Goal: Transaction & Acquisition: Purchase product/service

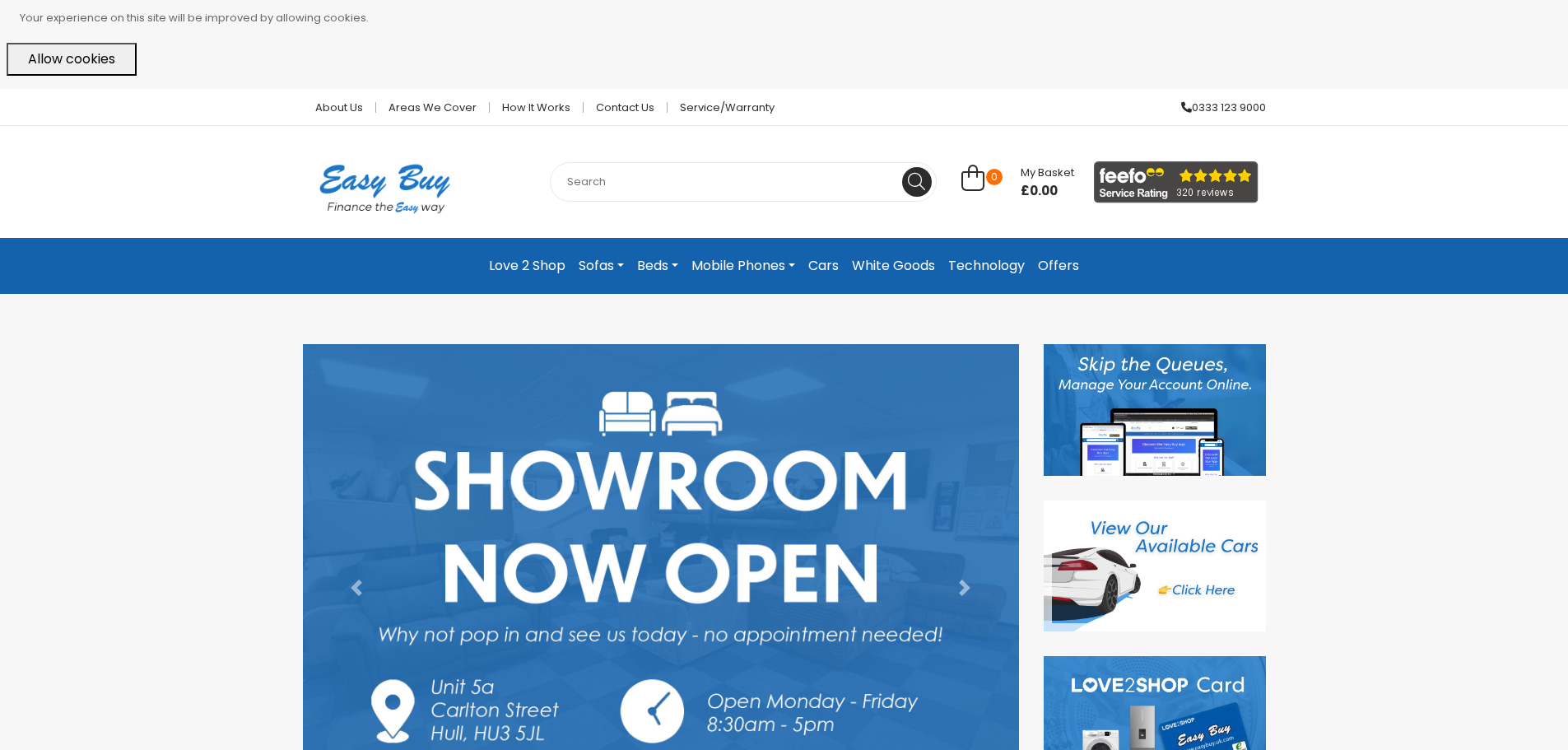
click at [1214, 542] on img at bounding box center [1155, 566] width 222 height 132
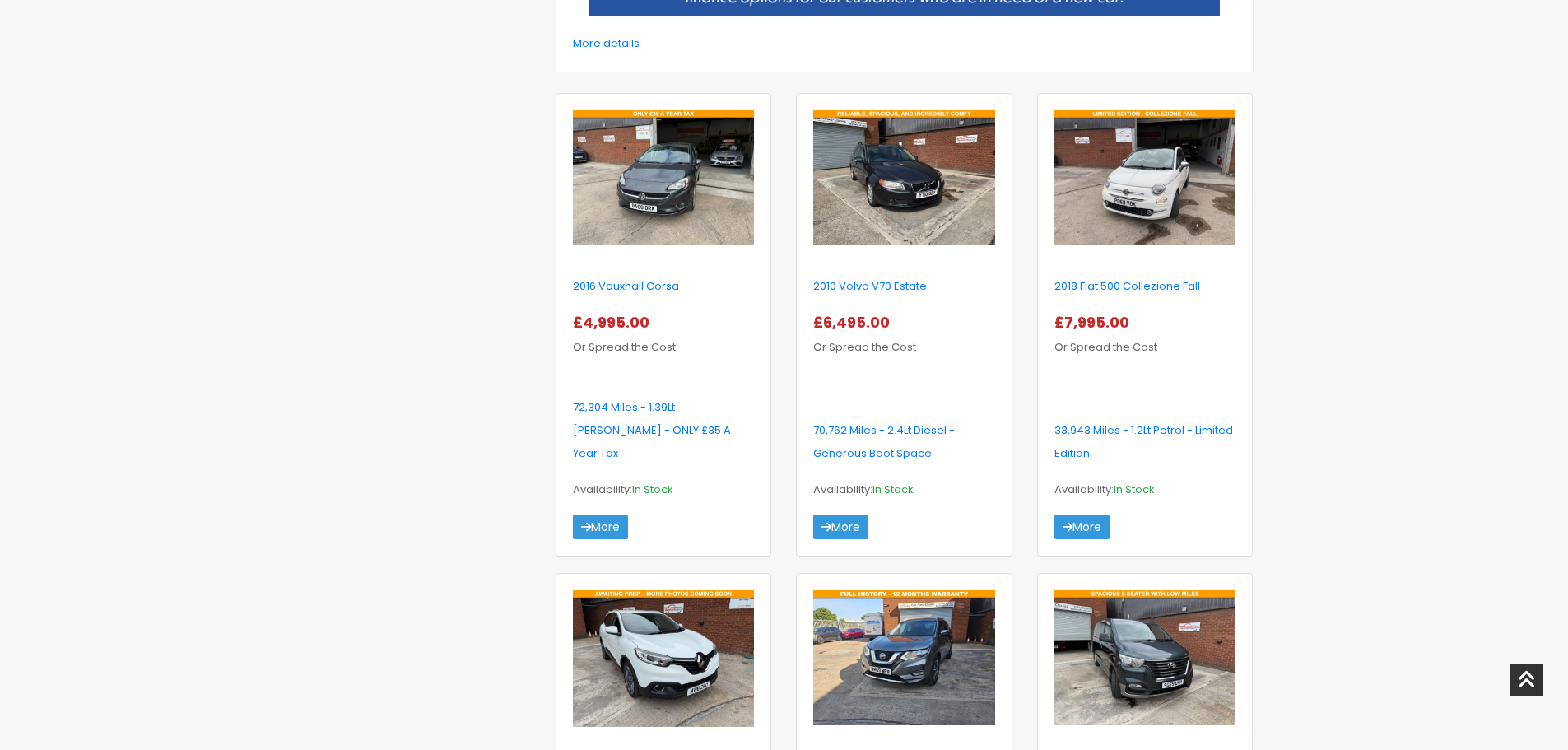
scroll to position [576, 0]
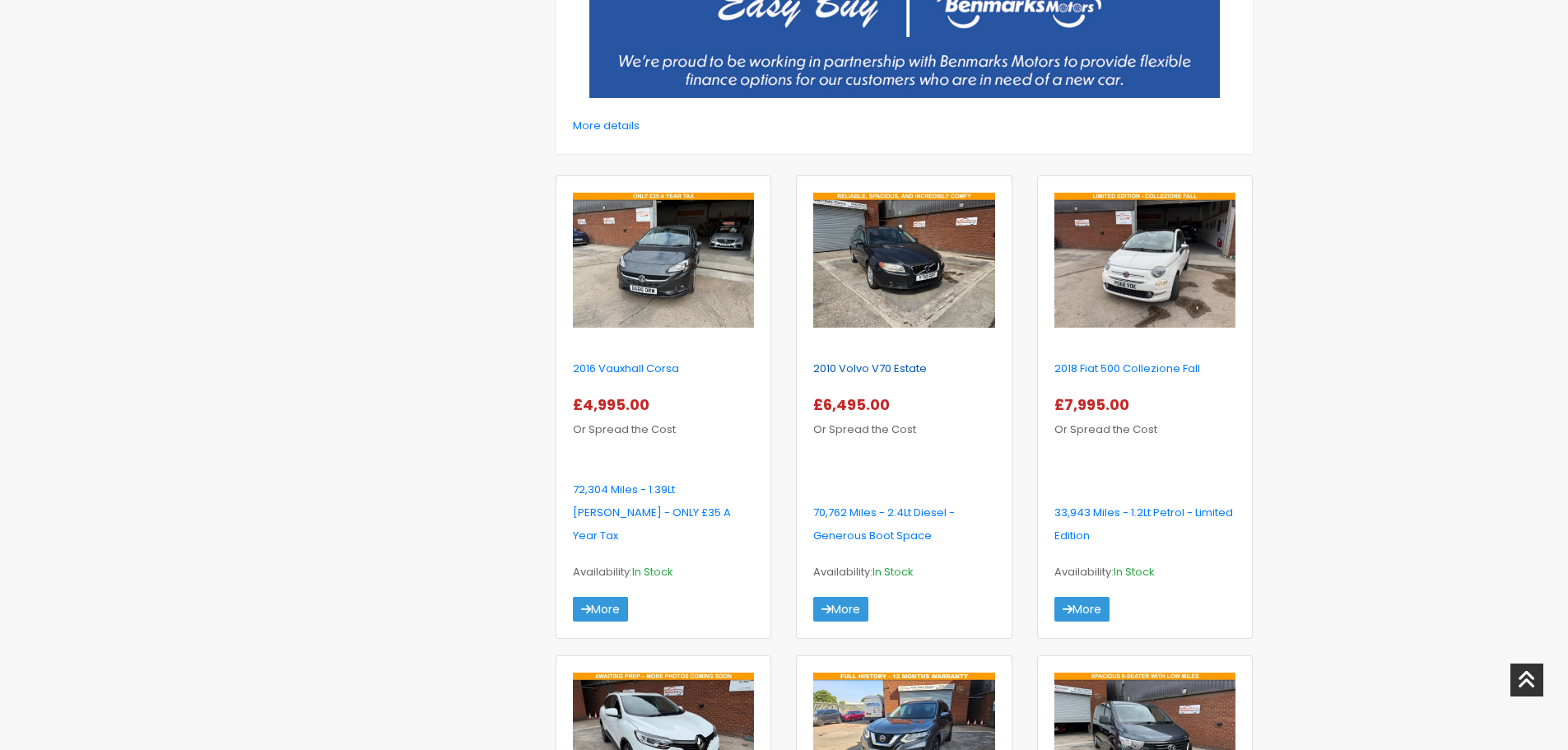
click at [835, 364] on link "2010 Volvo V70 Estate" at bounding box center [870, 369] width 114 height 16
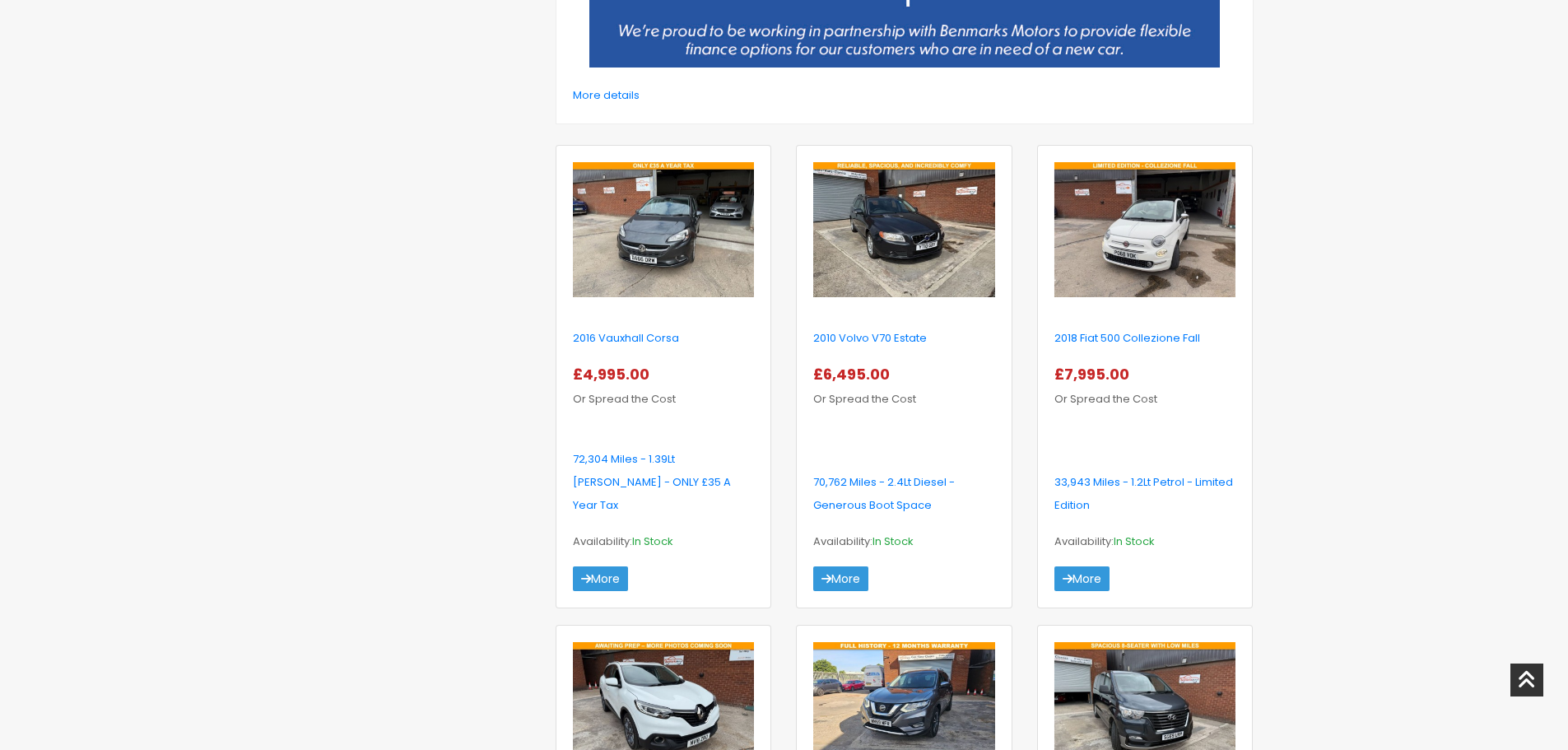
scroll to position [247, 0]
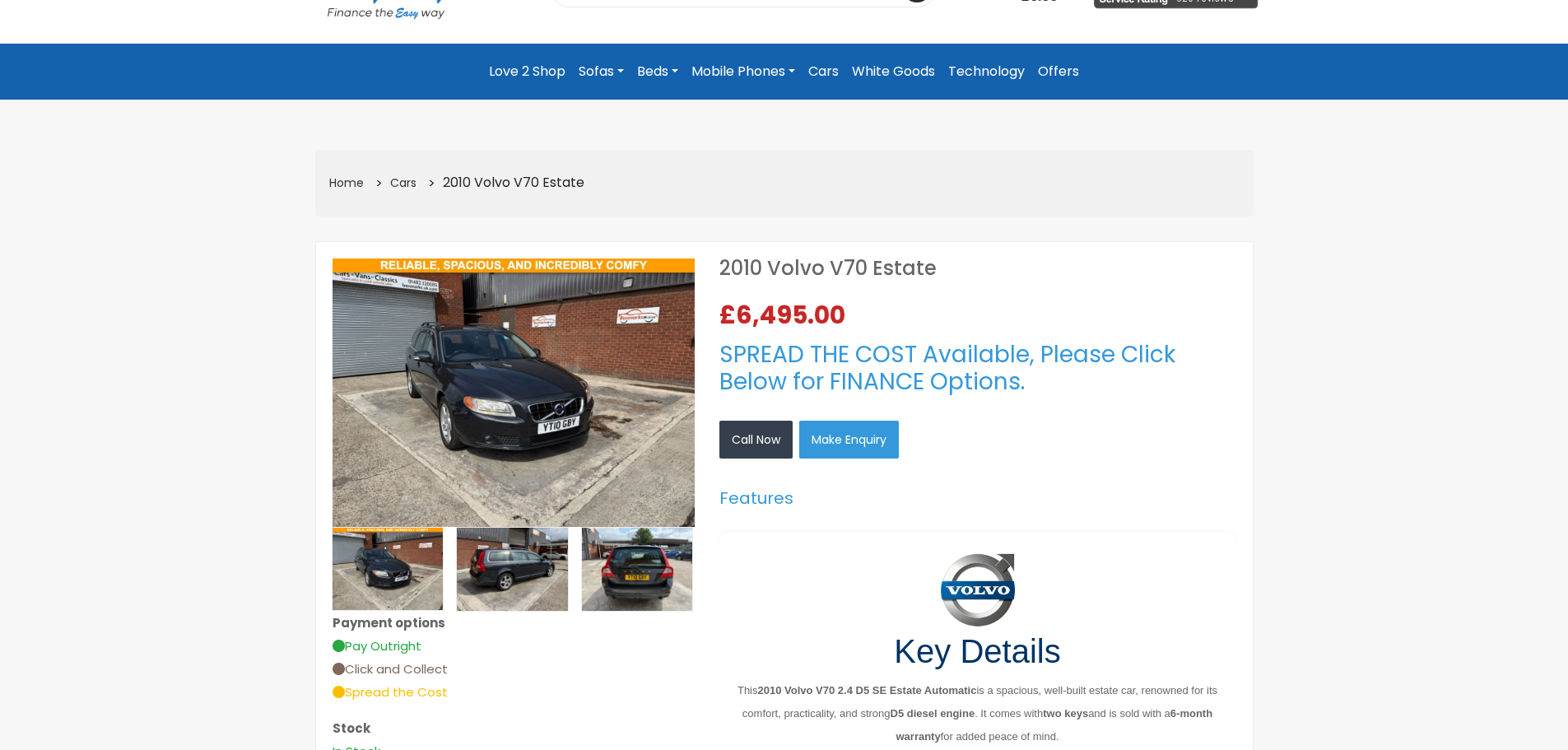
scroll to position [247, 0]
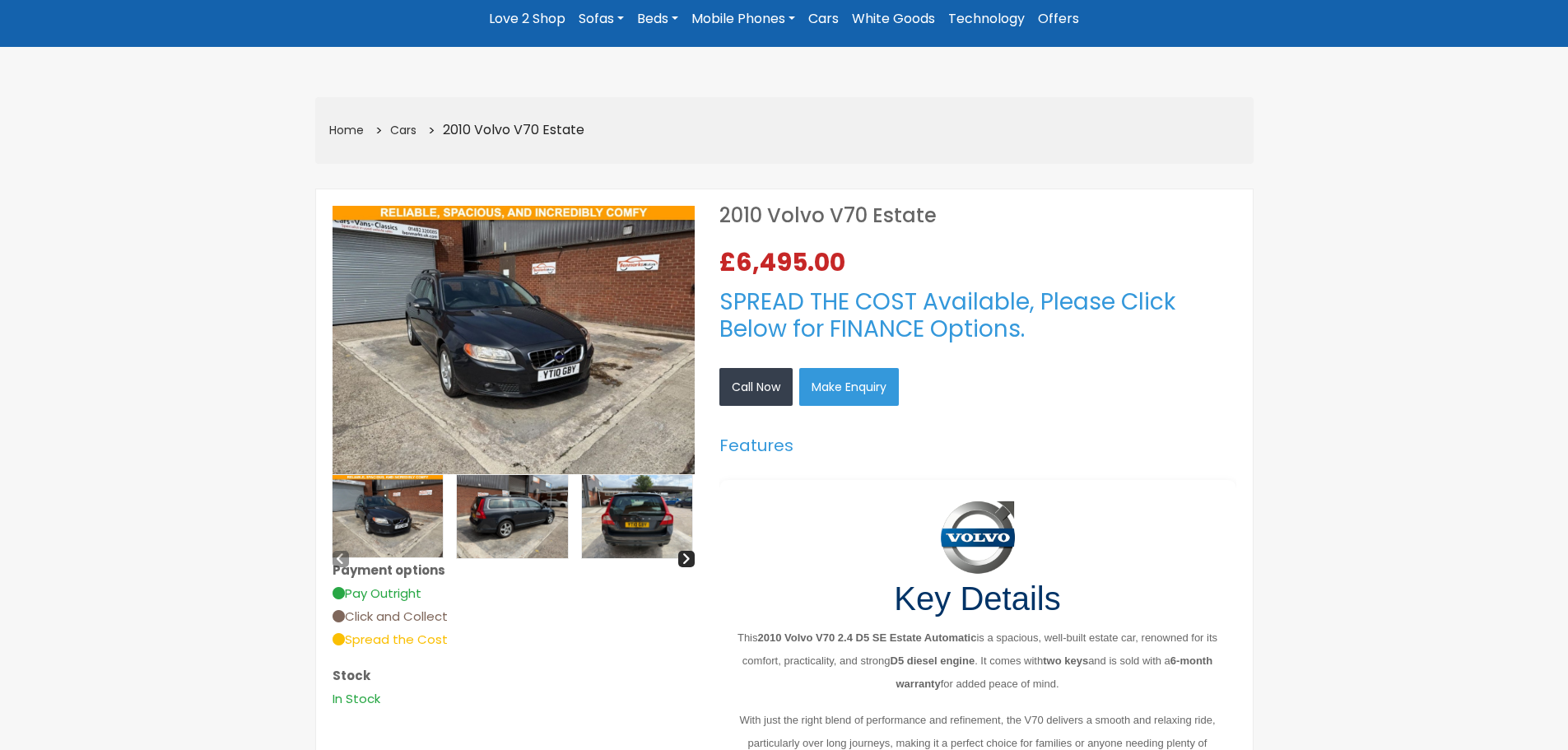
click at [627, 531] on img at bounding box center [637, 516] width 111 height 84
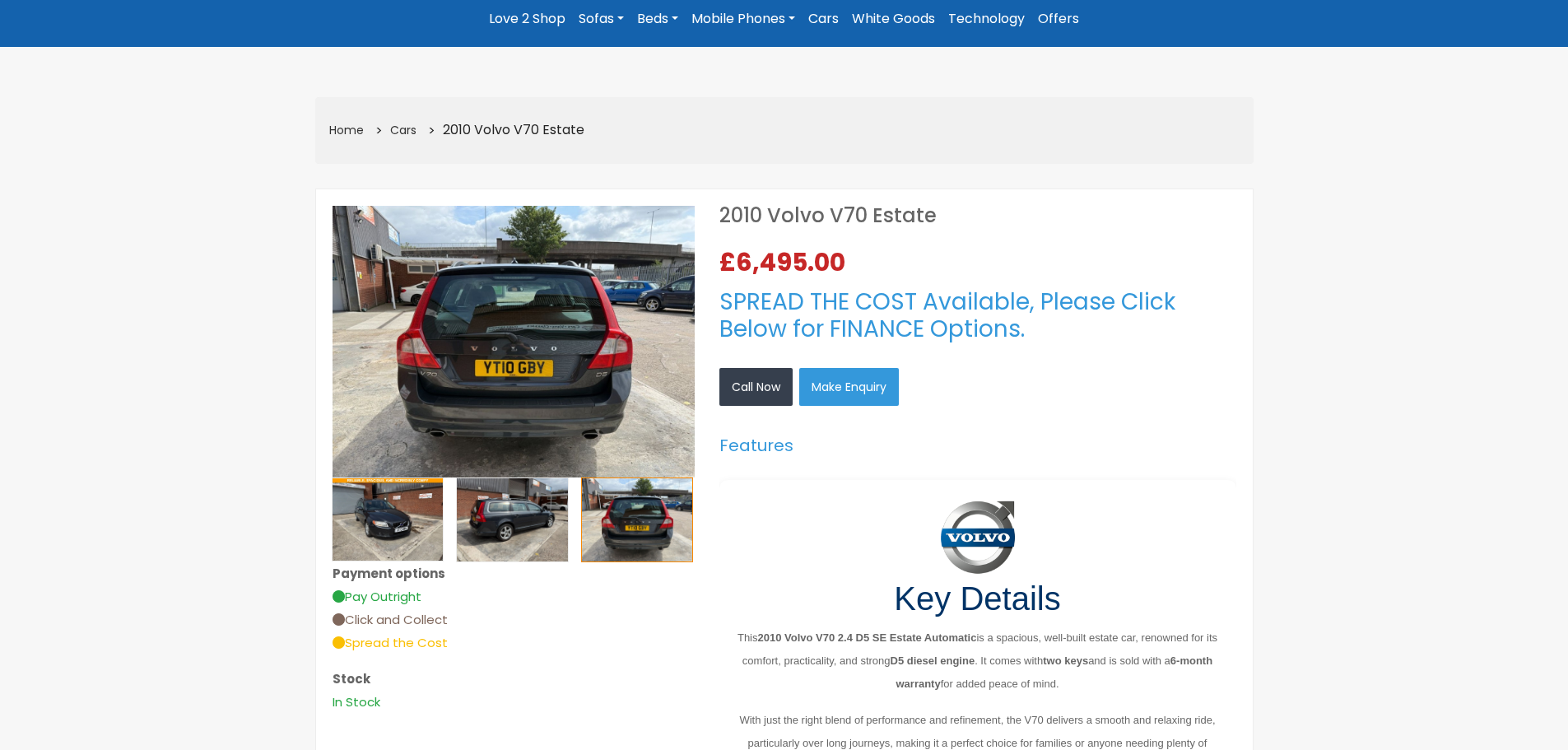
click at [539, 430] on img at bounding box center [513, 342] width 362 height 272
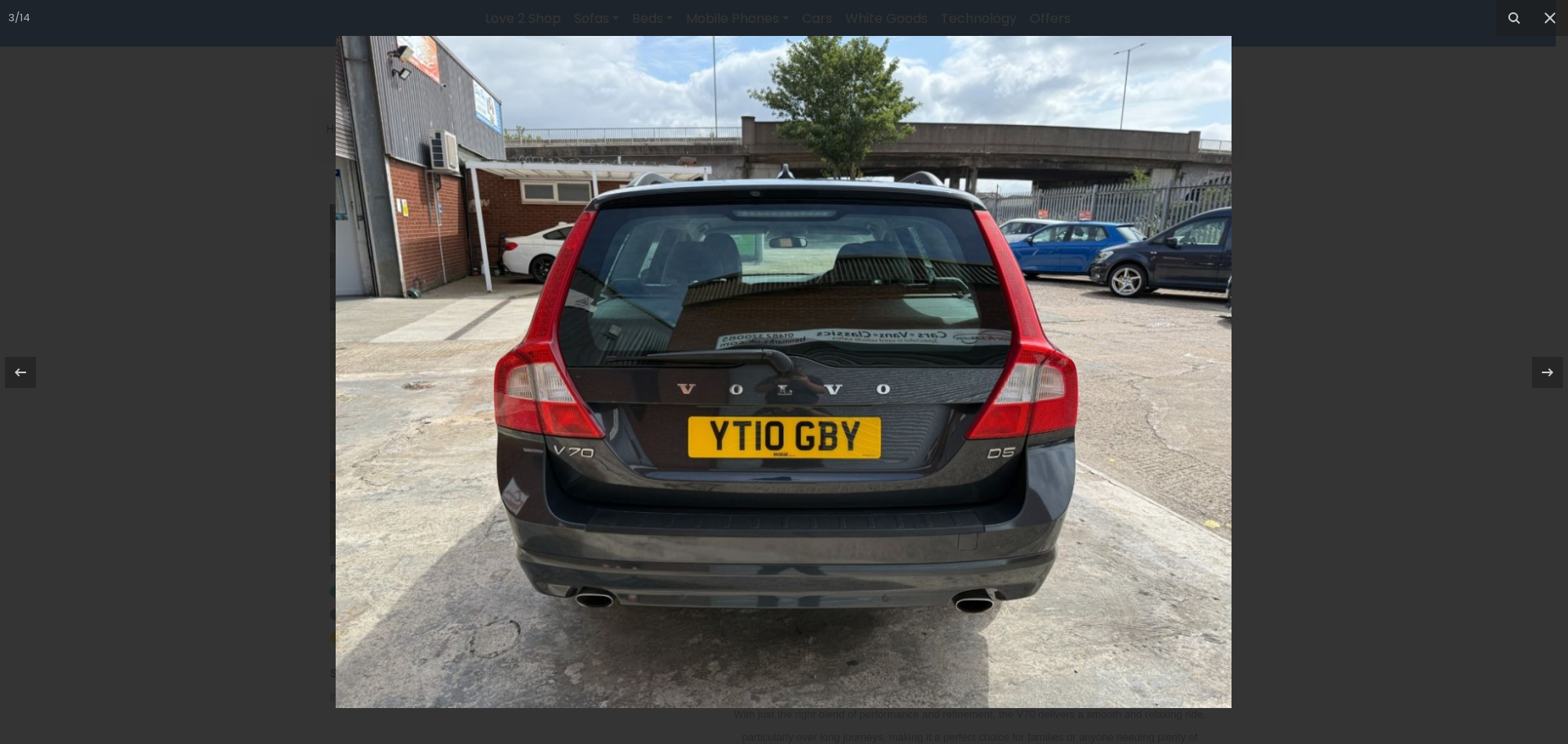
click at [757, 531] on img at bounding box center [784, 372] width 896 height 672
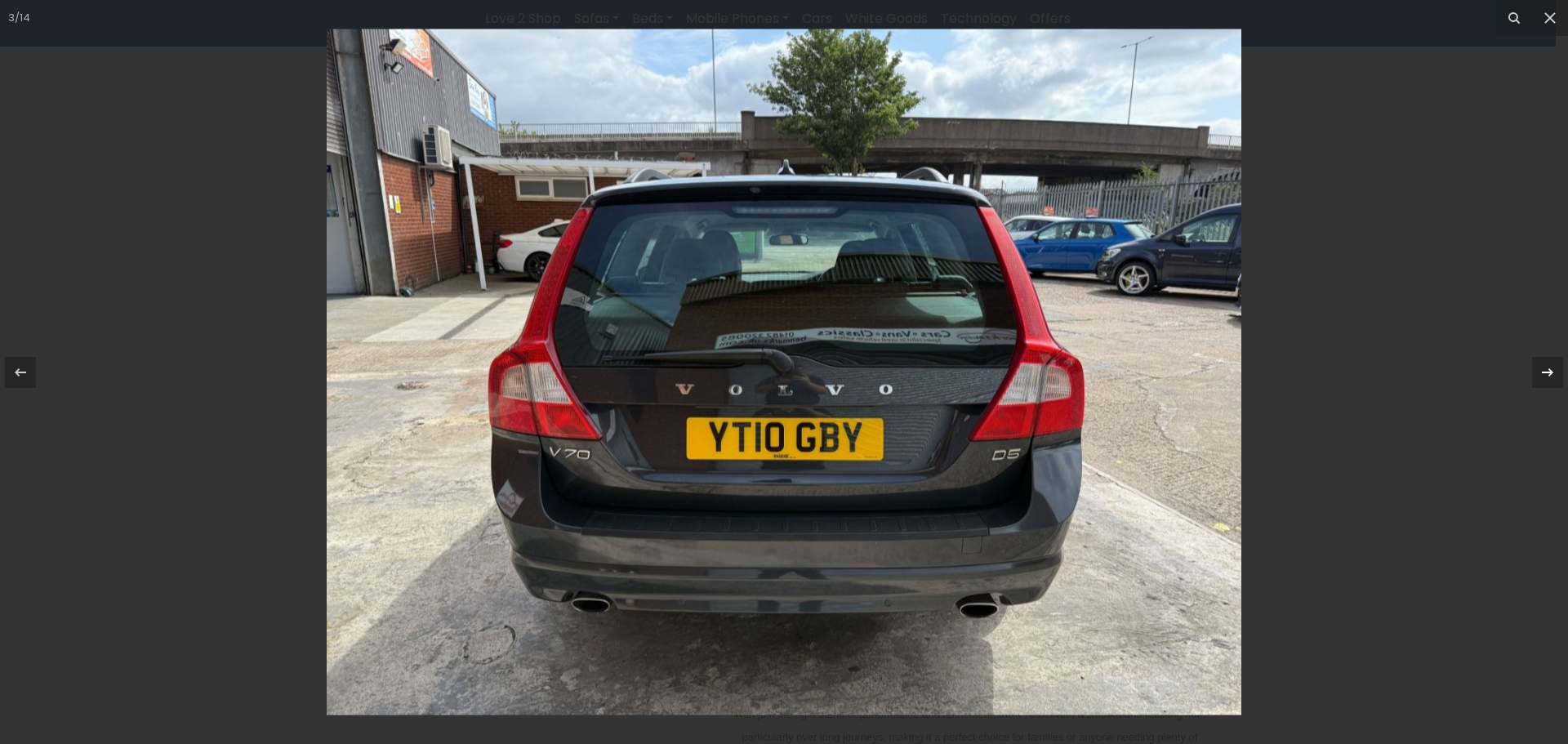
click at [1555, 366] on div at bounding box center [1547, 372] width 31 height 31
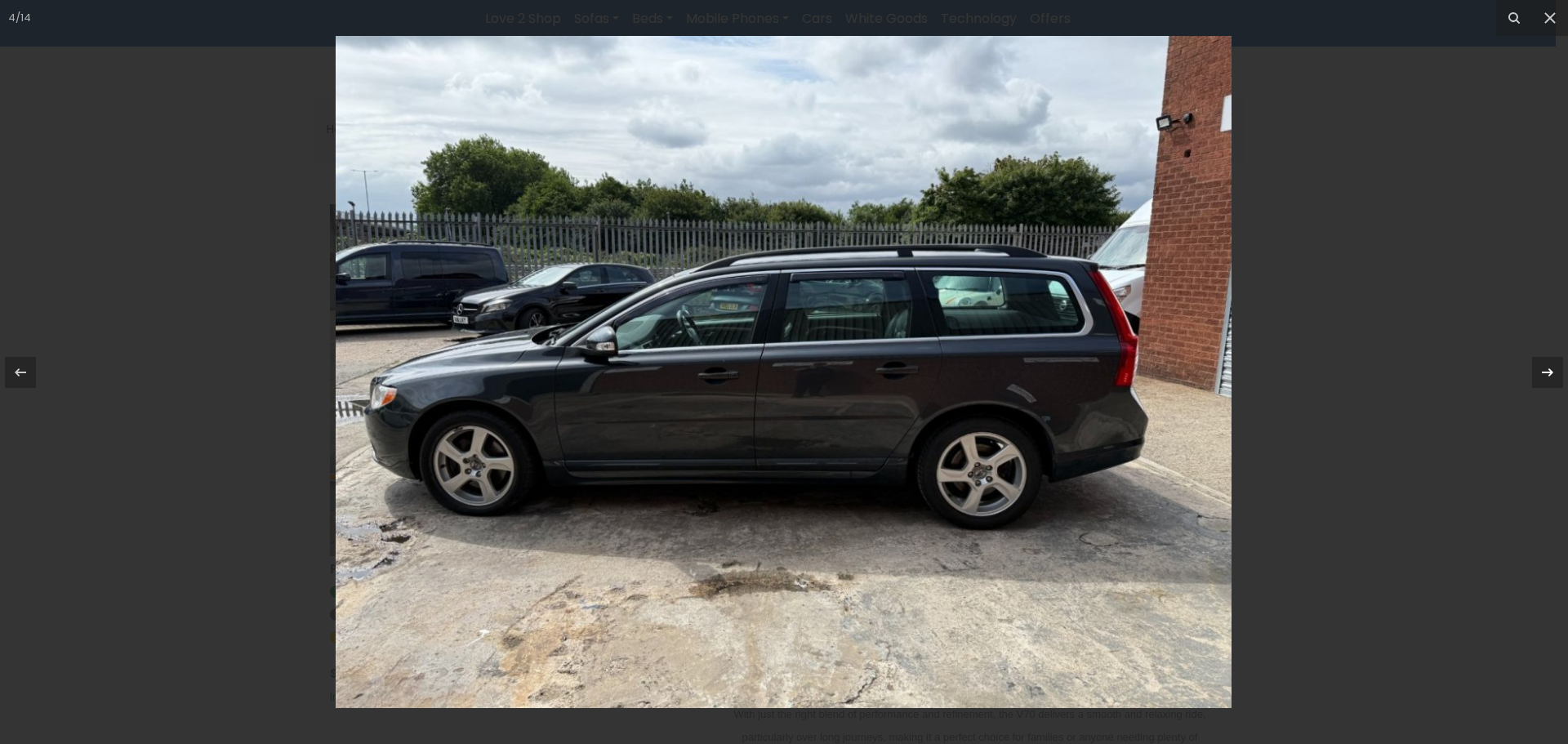
click at [1555, 366] on div at bounding box center [1547, 372] width 31 height 31
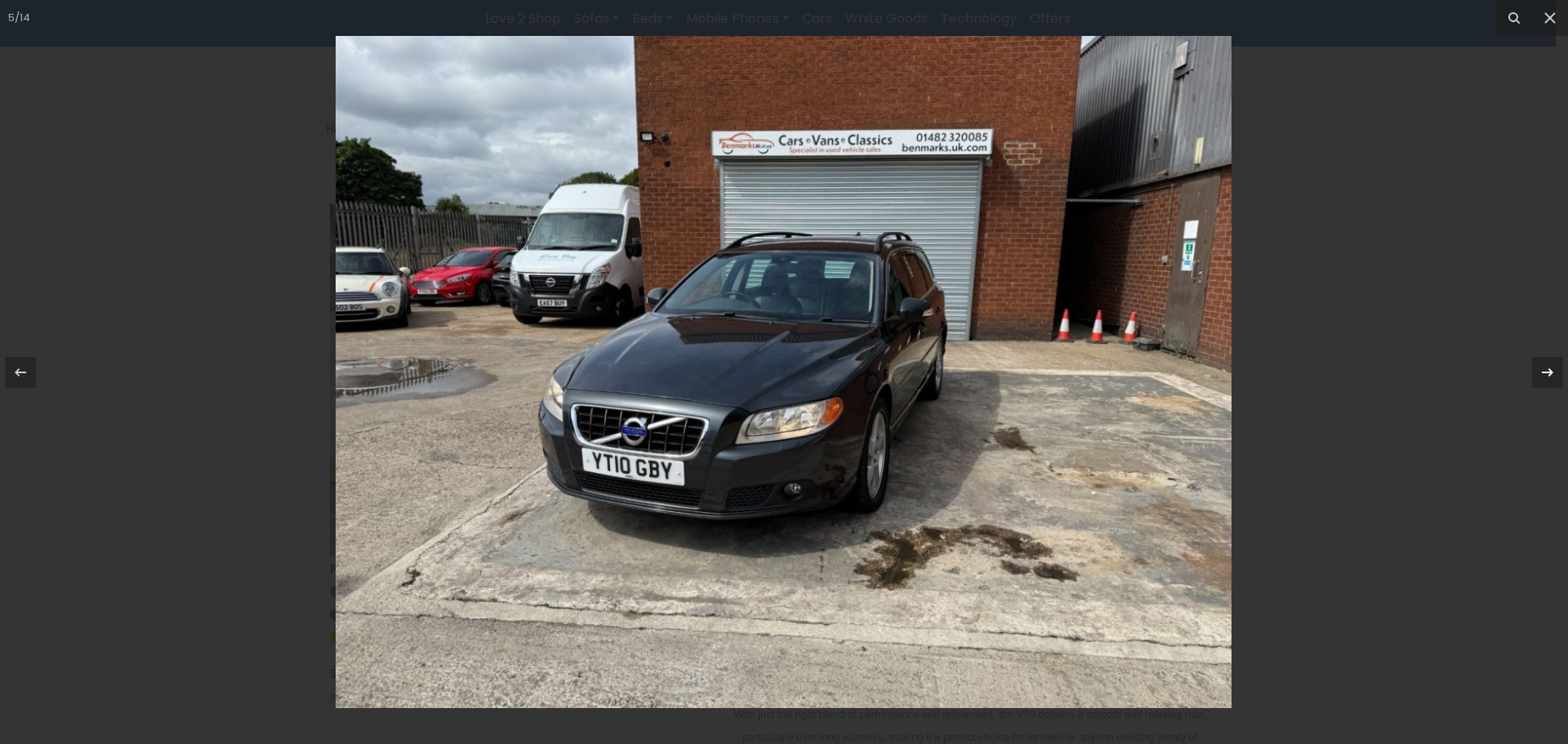
click at [1555, 366] on div at bounding box center [1547, 372] width 31 height 31
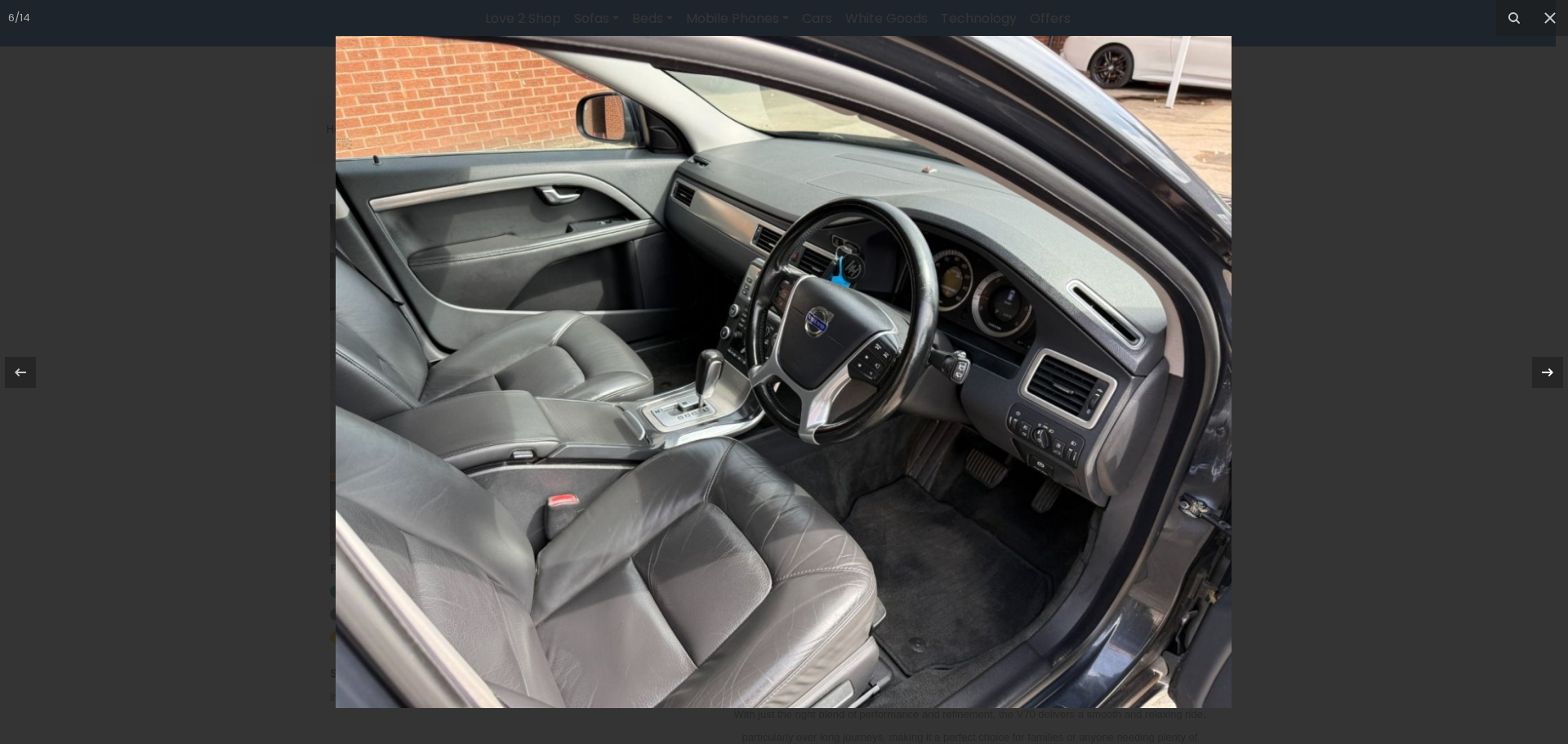
click at [1555, 366] on div at bounding box center [1547, 372] width 31 height 31
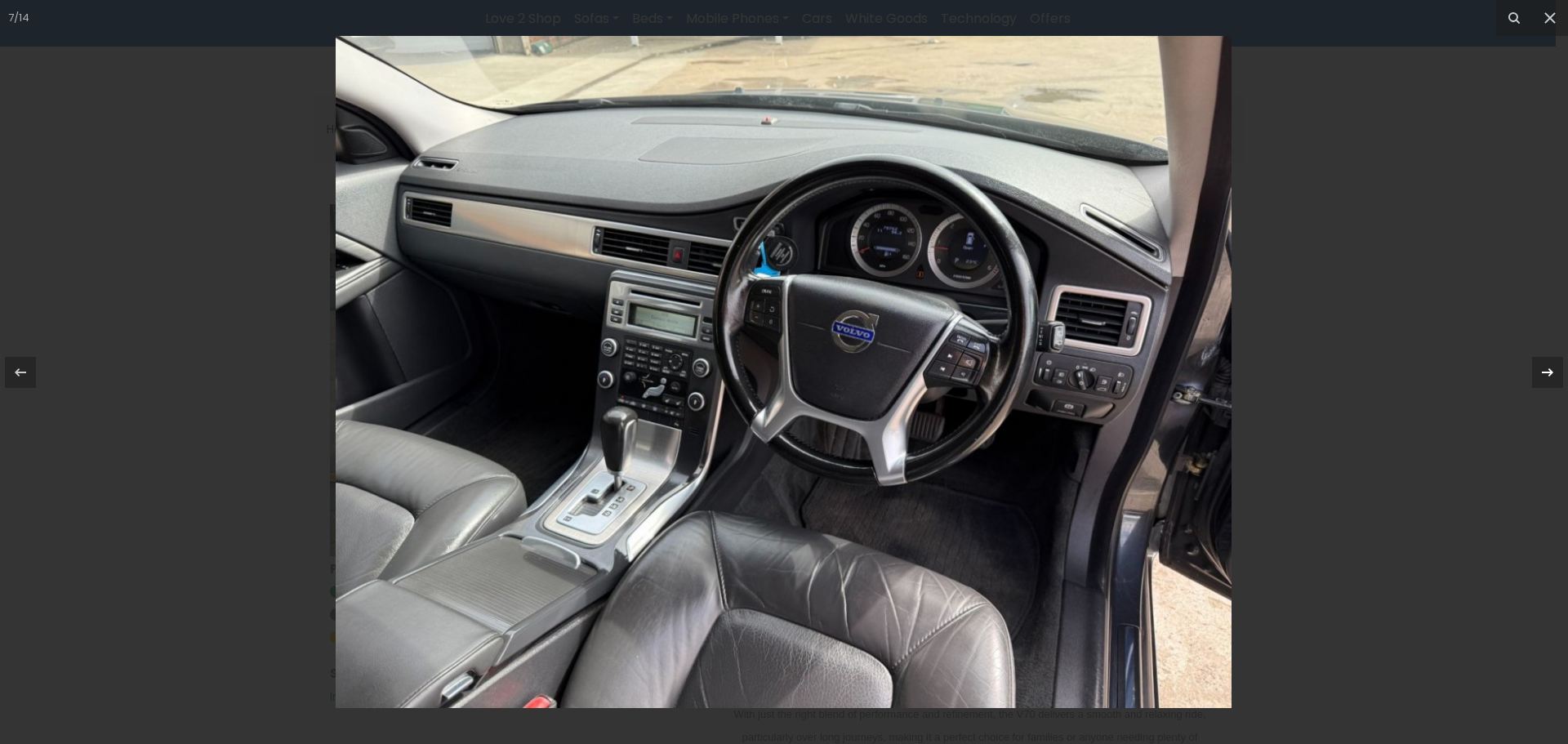
click at [1555, 366] on div at bounding box center [1547, 372] width 31 height 31
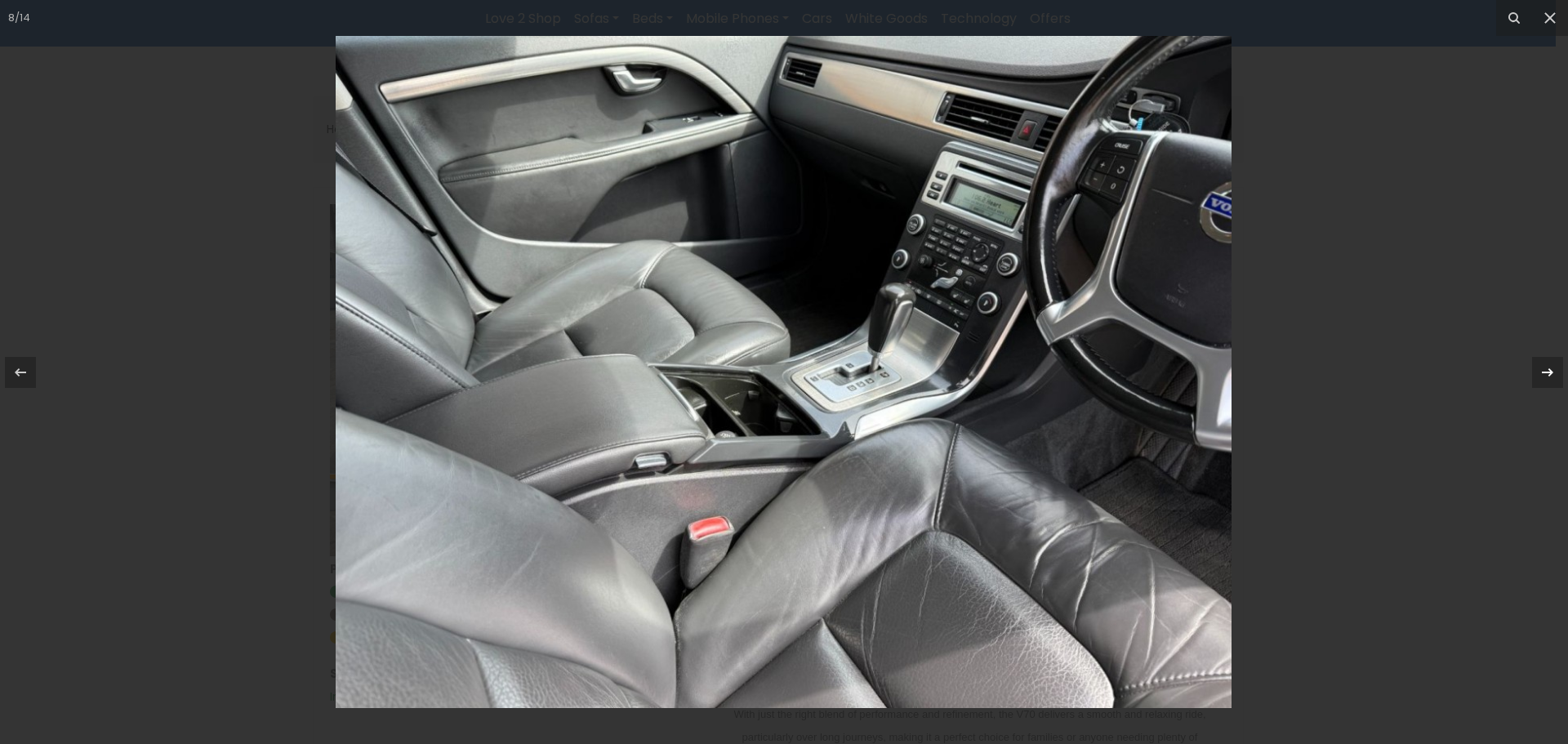
click at [1555, 366] on div at bounding box center [1547, 372] width 31 height 31
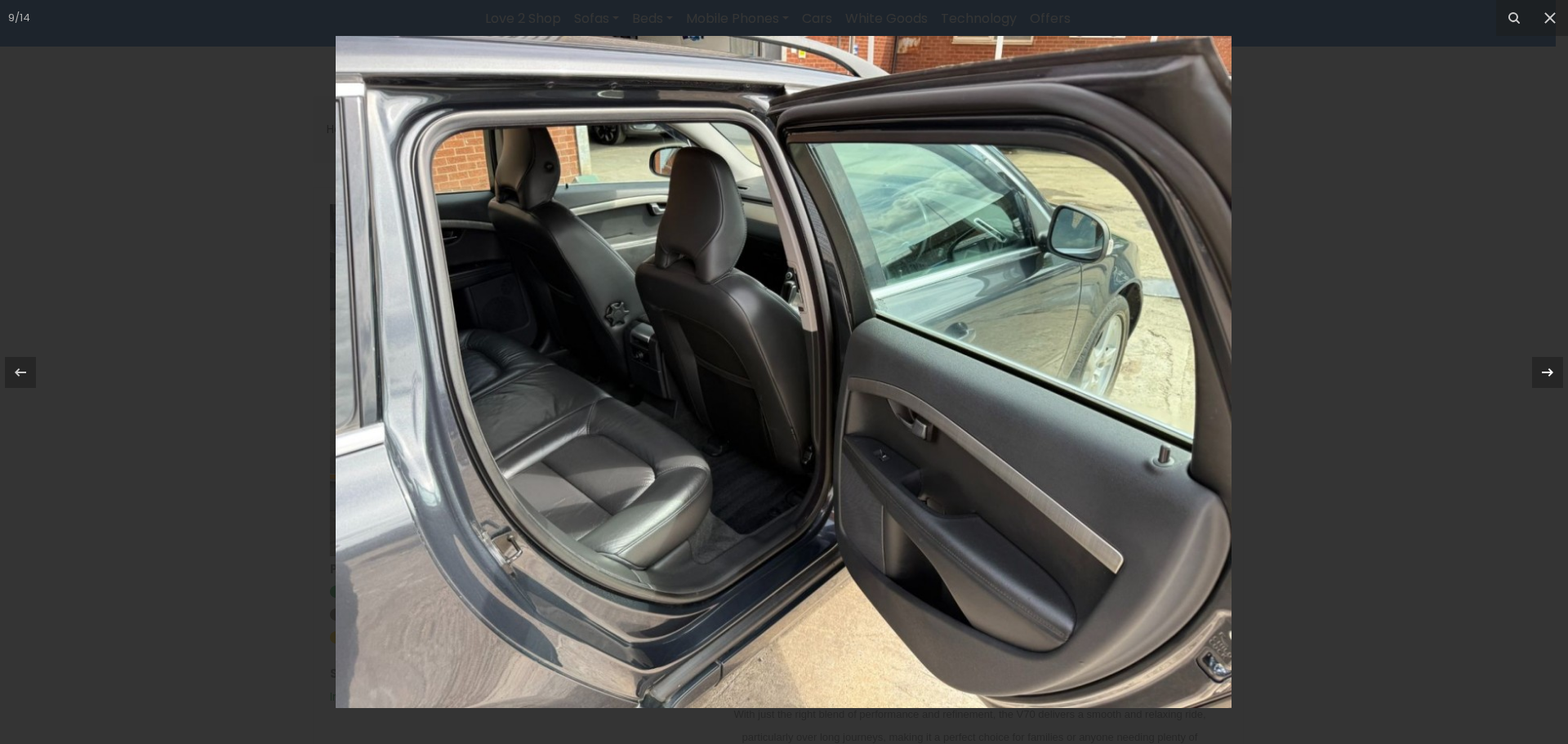
click at [1555, 366] on div at bounding box center [1547, 372] width 31 height 31
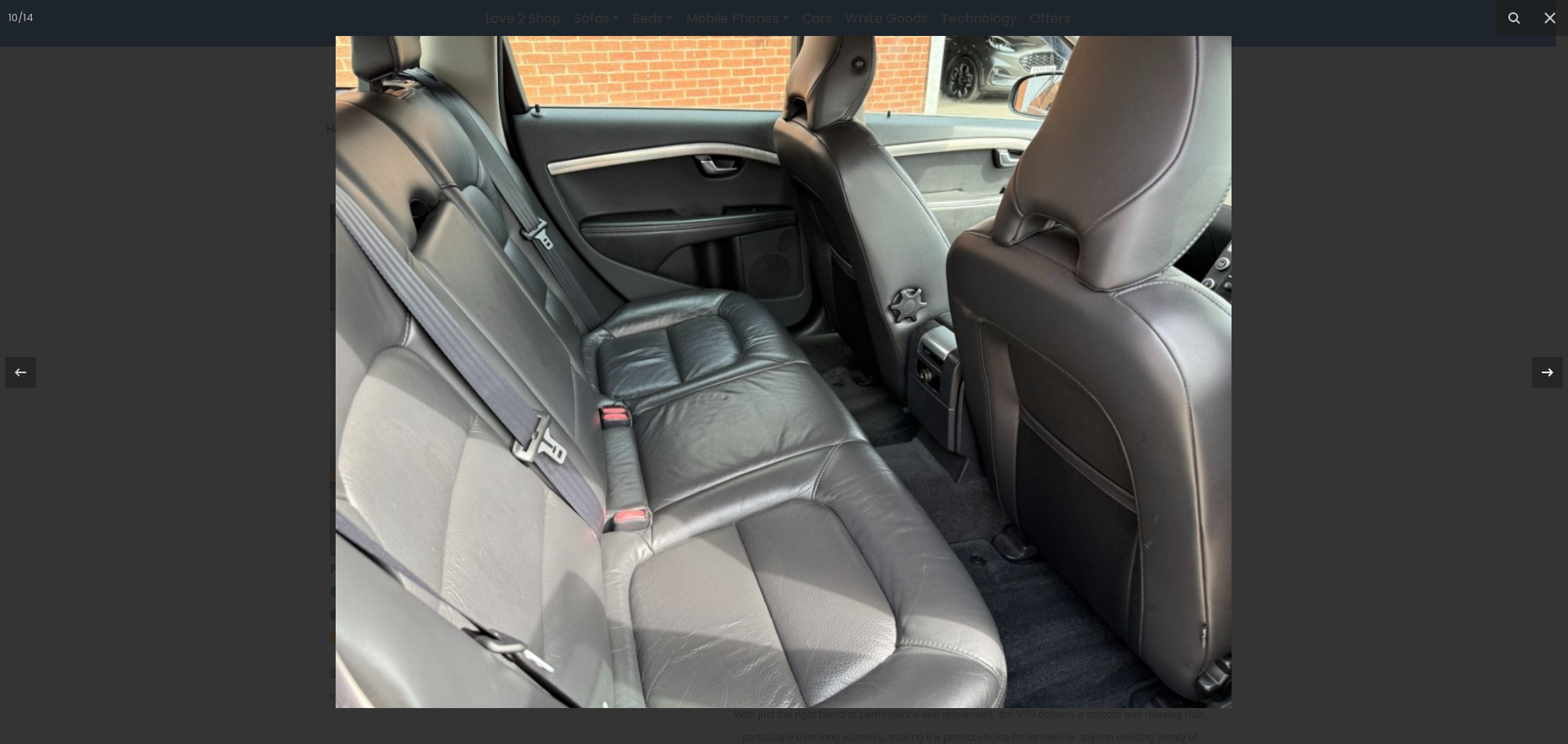
click at [1555, 366] on div at bounding box center [1547, 372] width 31 height 31
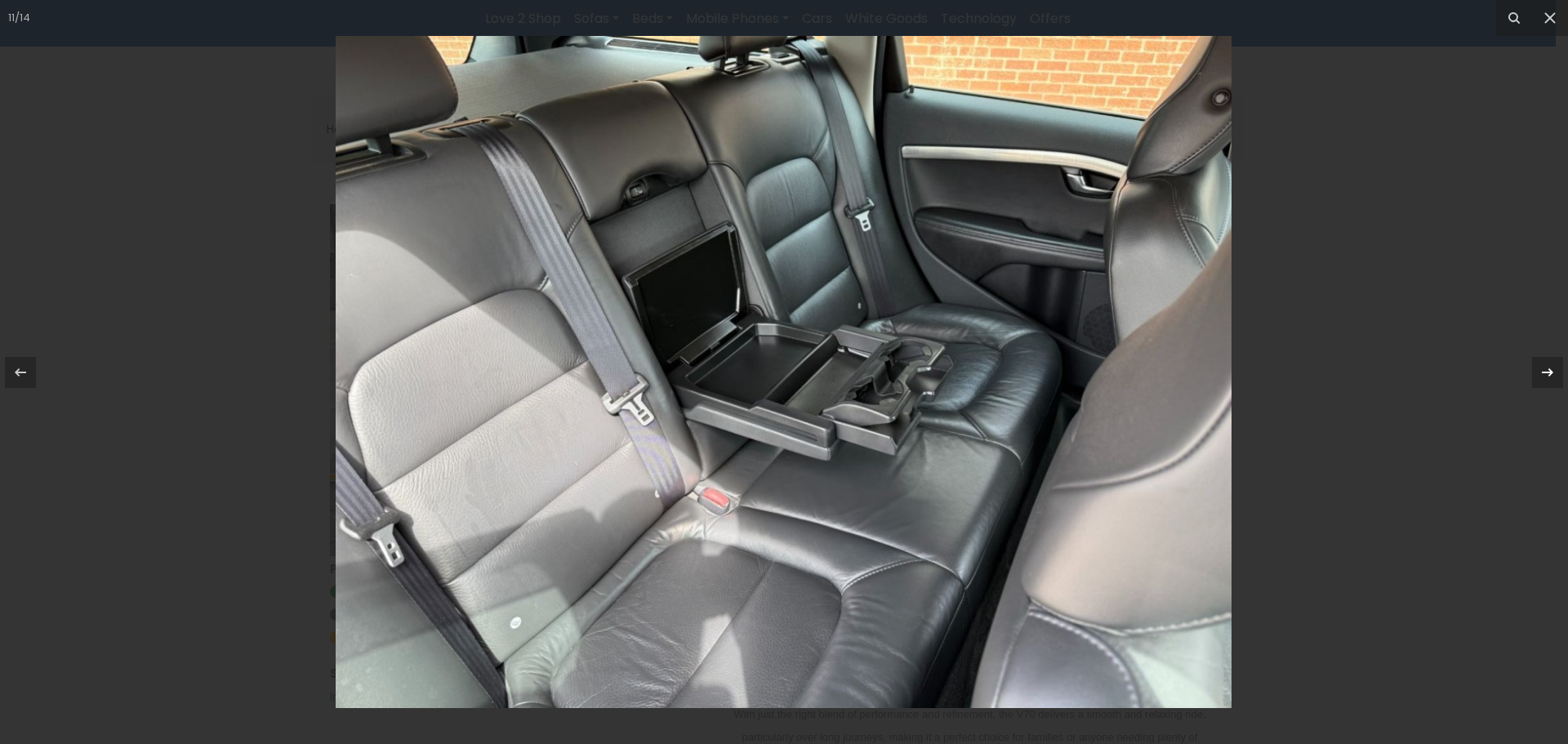
click at [1555, 366] on div at bounding box center [1547, 372] width 31 height 31
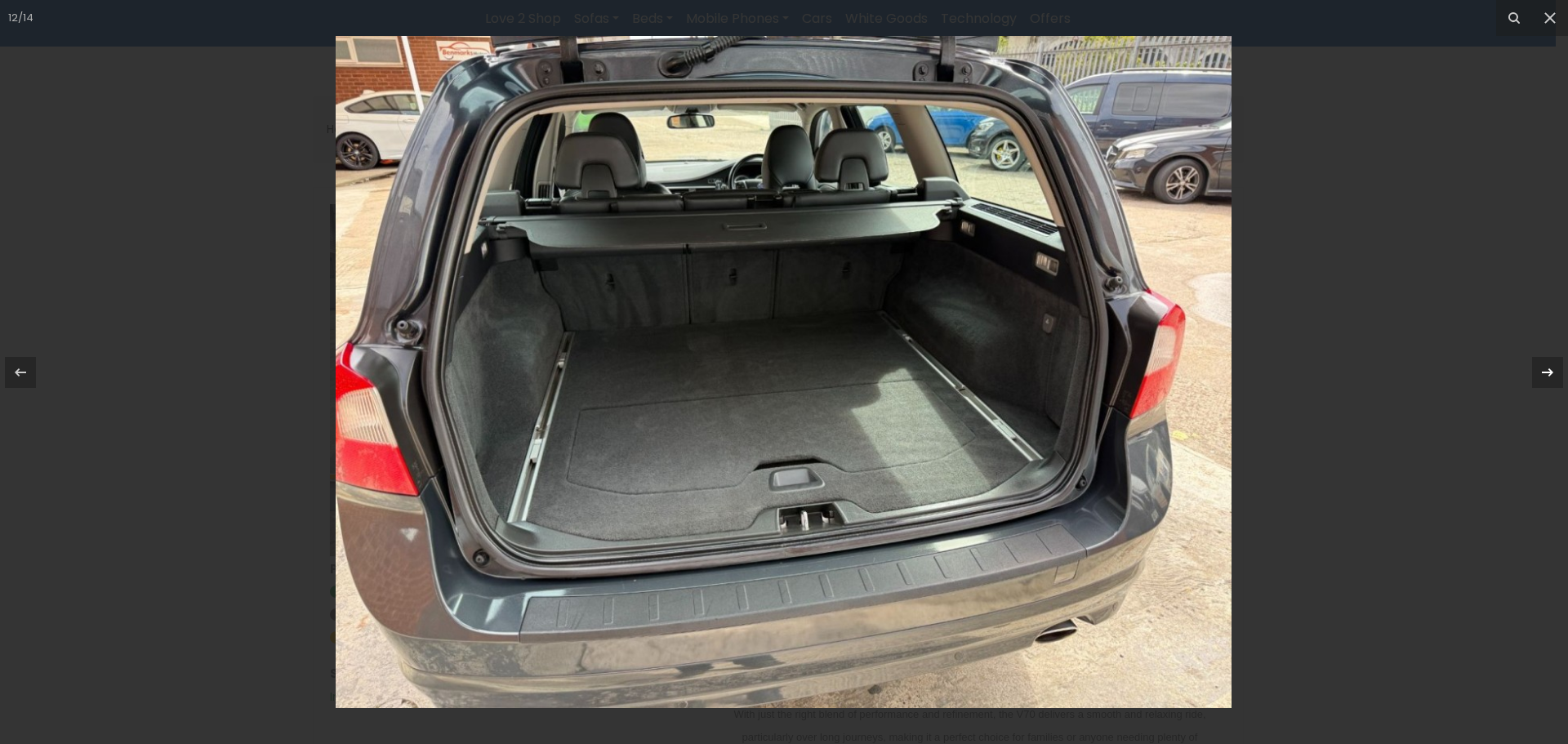
click at [1555, 366] on div at bounding box center [1547, 372] width 31 height 31
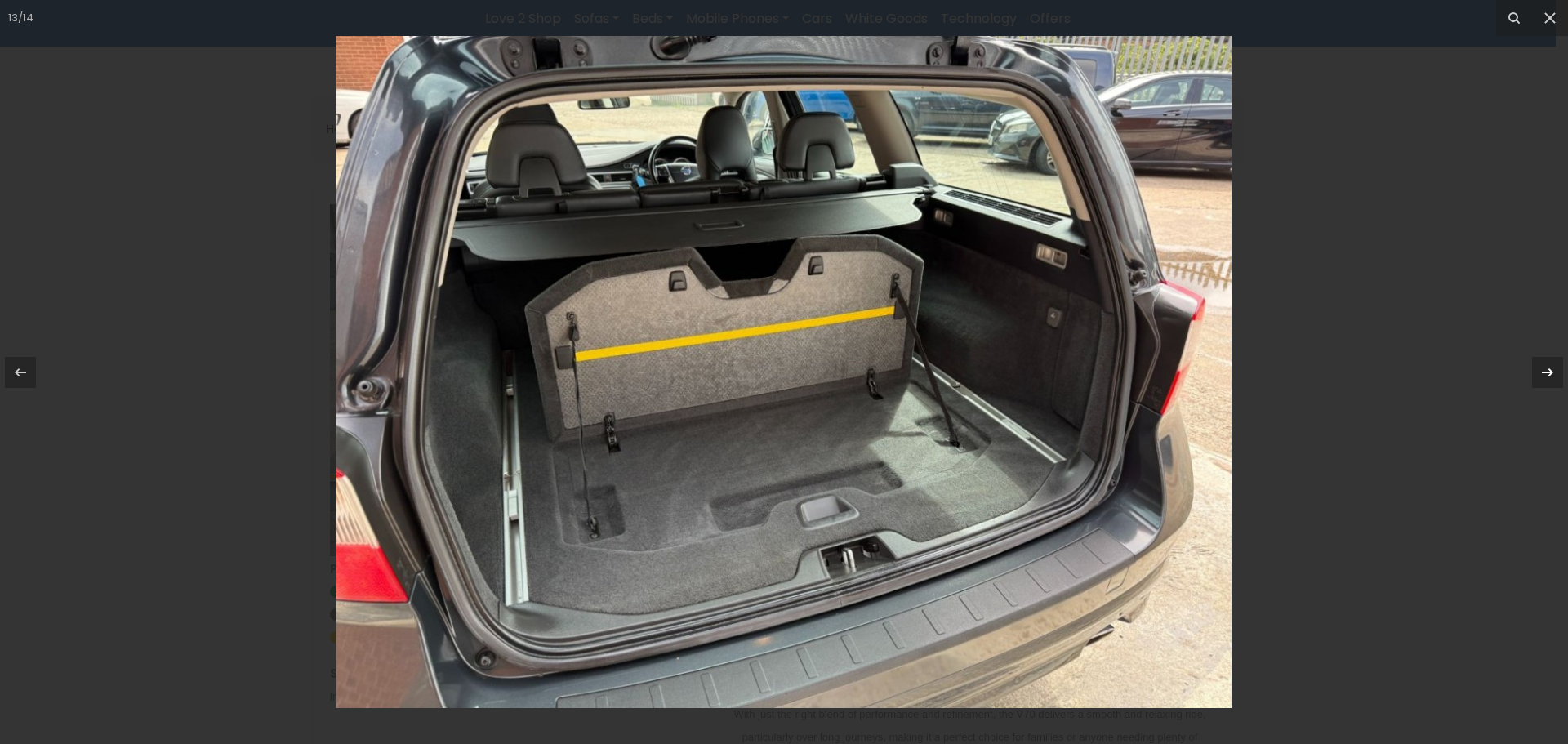
click at [1555, 366] on div at bounding box center [1547, 372] width 31 height 31
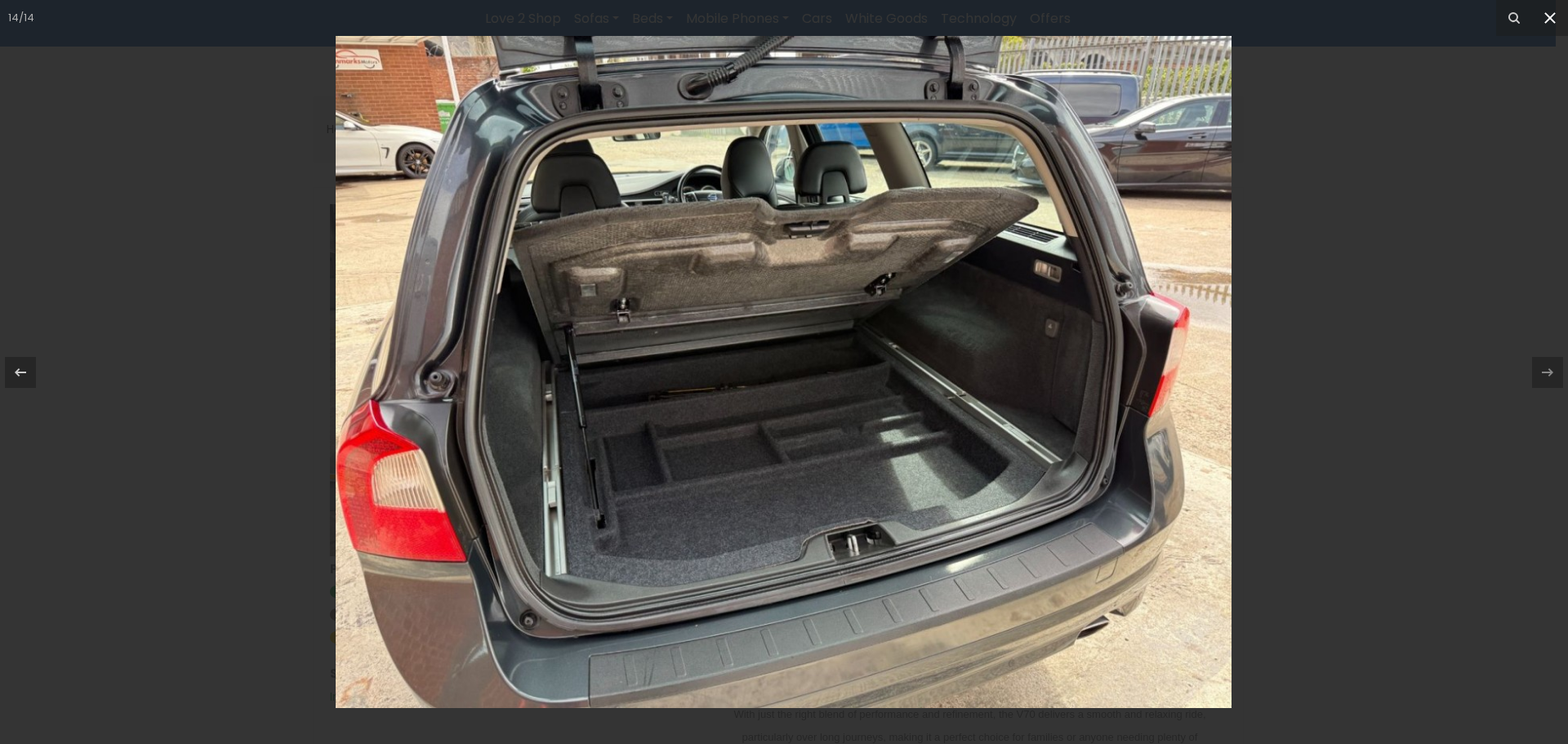
click at [1550, 11] on icon at bounding box center [1550, 18] width 19 height 19
